Goal: Information Seeking & Learning: Find specific fact

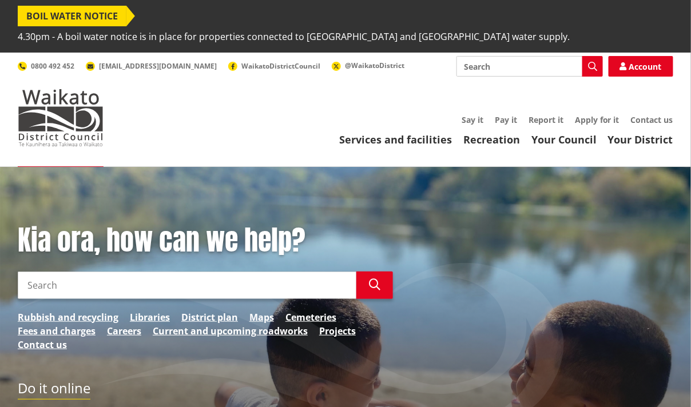
drag, startPoint x: 0, startPoint y: 0, endPoint x: 25, endPoint y: 264, distance: 265.4
click at [25, 272] on input "Search" at bounding box center [187, 285] width 339 height 27
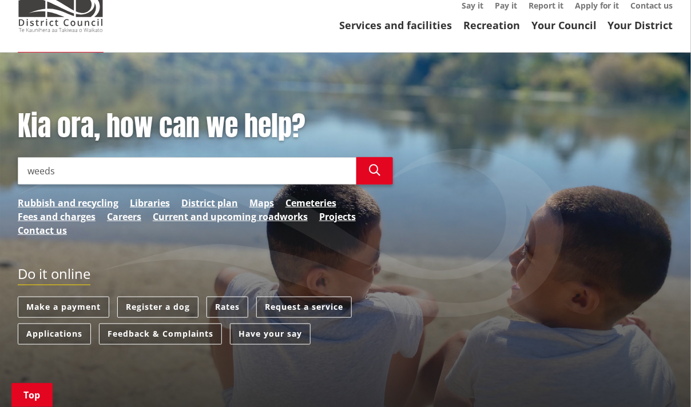
scroll to position [172, 0]
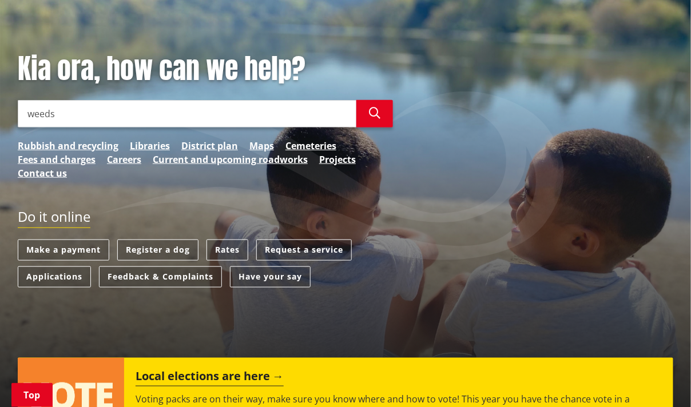
type input "weeds"
click at [373, 107] on icon "button" at bounding box center [374, 112] width 11 height 11
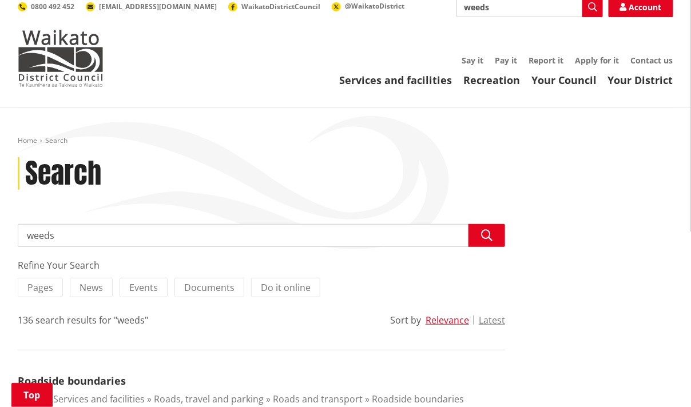
scroll to position [57, 0]
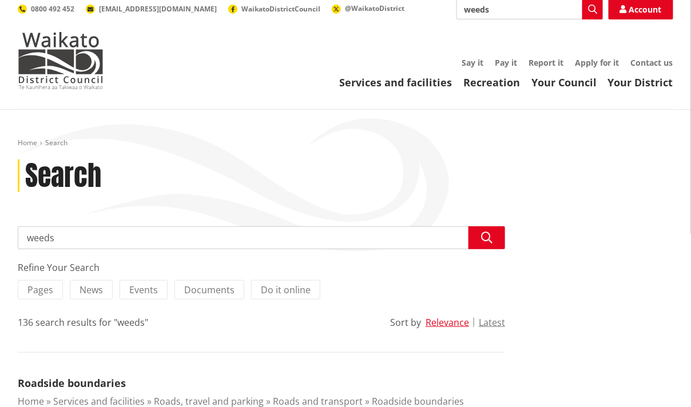
click at [83, 226] on input "weeds" at bounding box center [261, 237] width 487 height 23
type input "weeds agapanthus"
click at [487, 232] on icon "button" at bounding box center [486, 237] width 11 height 11
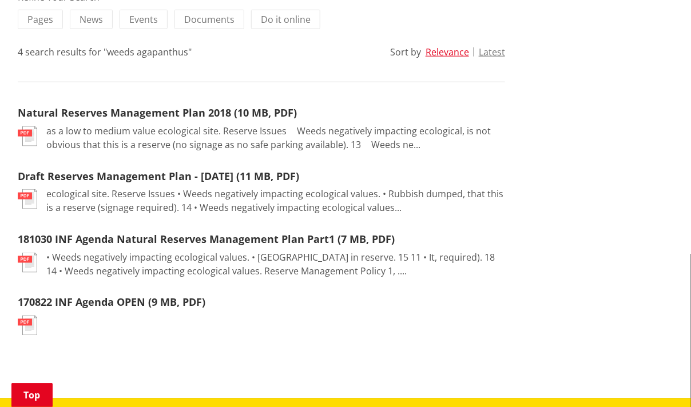
scroll to position [343, 0]
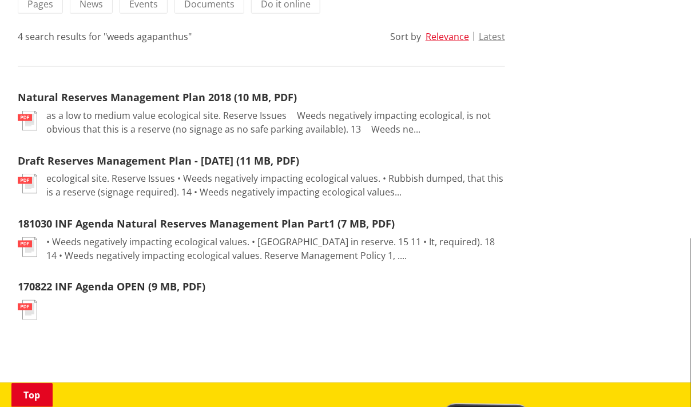
click at [27, 174] on img at bounding box center [27, 184] width 19 height 20
click at [28, 174] on img at bounding box center [27, 184] width 19 height 20
click at [74, 154] on link "Draft Reserves Management Plan - August 2018 (11 MB, PDF)" at bounding box center [158, 161] width 281 height 14
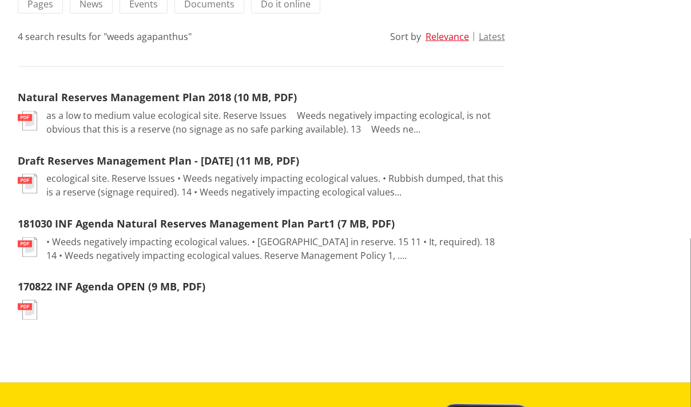
scroll to position [343, 0]
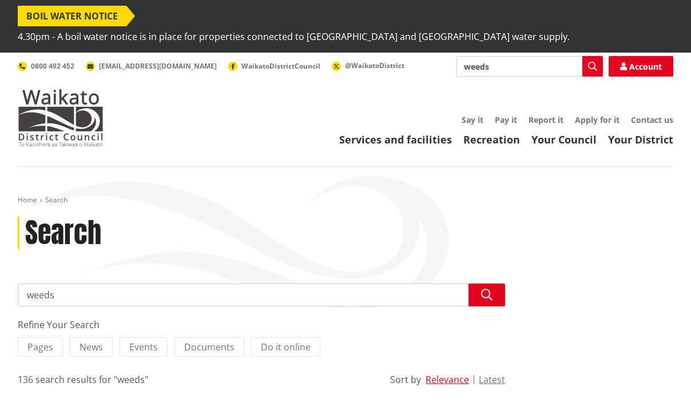
scroll to position [57, 0]
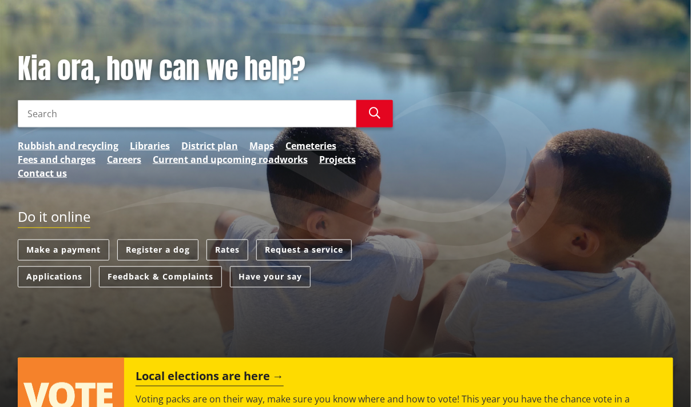
scroll to position [172, 0]
click at [29, 100] on input "Search" at bounding box center [187, 113] width 339 height 27
type input "noxious plants"
click at [373, 107] on icon "button" at bounding box center [374, 112] width 11 height 11
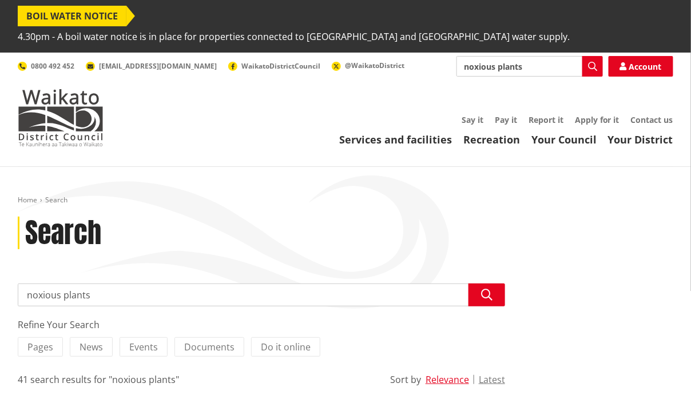
click at [102, 284] on input "noxious plants" at bounding box center [261, 295] width 487 height 23
type input "noxious plants agapqanthus"
click at [488, 289] on icon "button" at bounding box center [486, 294] width 11 height 11
click at [113, 284] on input "noxious plants agapqanthus" at bounding box center [261, 295] width 487 height 23
type input "noxious plants agapanthus"
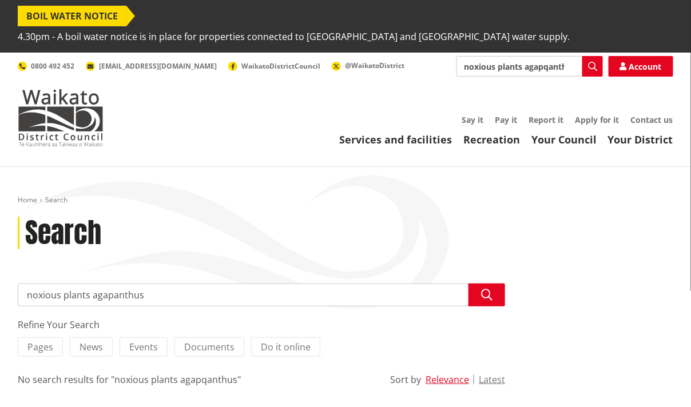
click at [489, 289] on icon "button" at bounding box center [486, 294] width 11 height 11
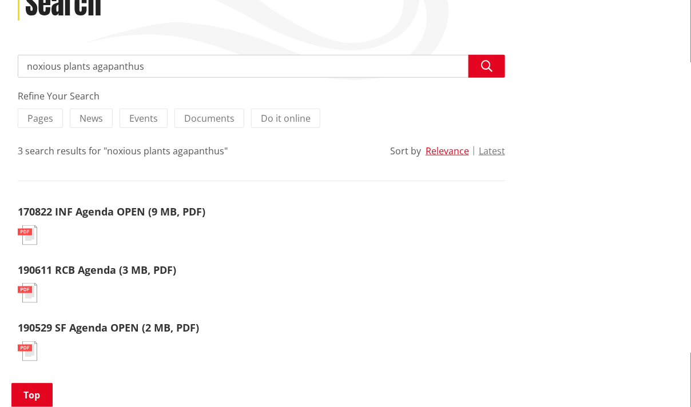
scroll to position [286, 0]
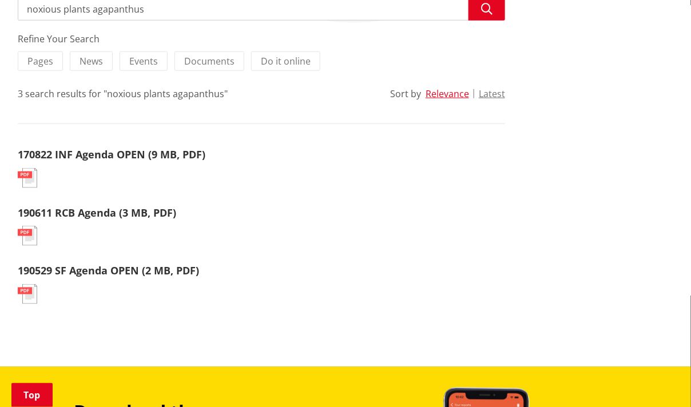
click at [106, 264] on link "190529 SF Agenda OPEN (2 MB, PDF)" at bounding box center [108, 271] width 181 height 14
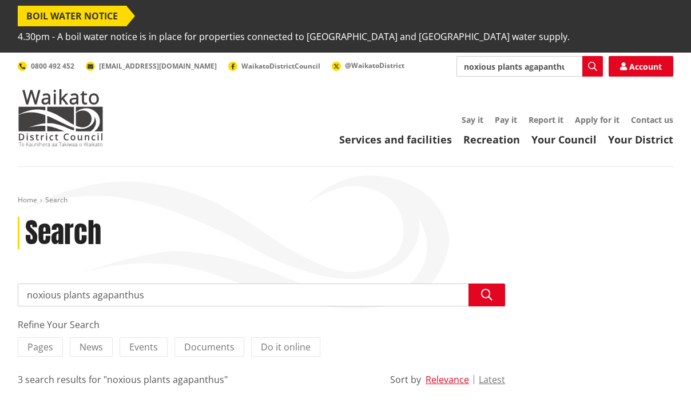
scroll to position [286, 0]
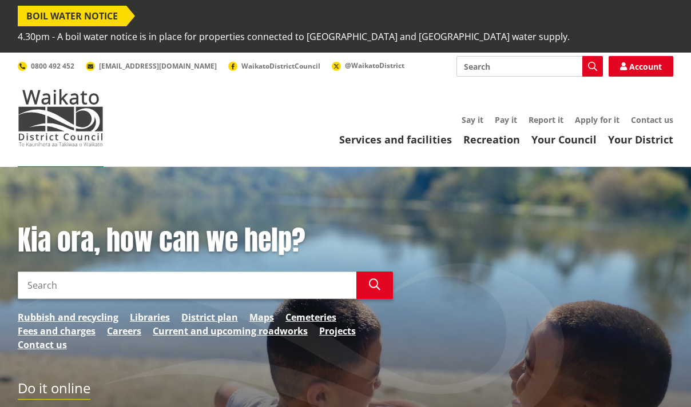
scroll to position [172, 0]
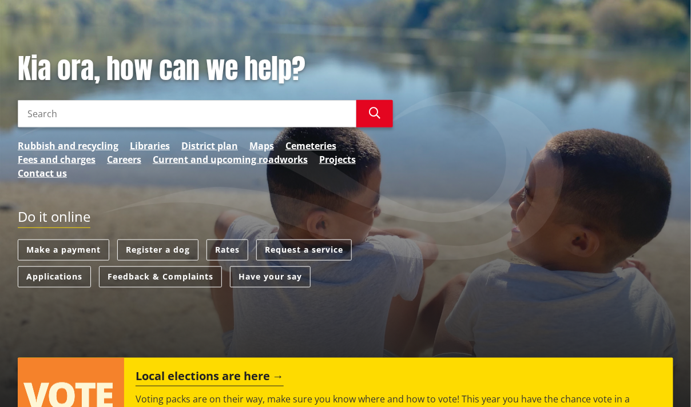
click at [29, 100] on input "Search" at bounding box center [187, 113] width 339 height 27
click at [49, 100] on input "restrited plants" at bounding box center [187, 113] width 339 height 27
type input "restricted plants"
click at [372, 107] on icon "button" at bounding box center [374, 112] width 11 height 11
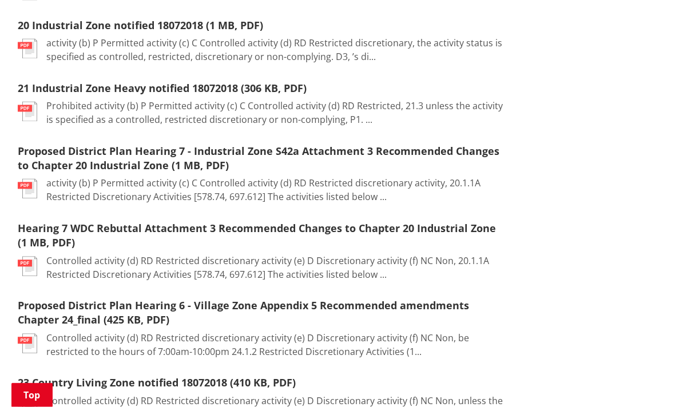
scroll to position [686, 0]
